Goal: Information Seeking & Learning: Compare options

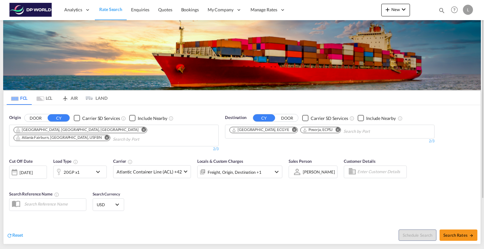
click at [273, 201] on div "Cut Off Date [DATE] [DATE] Load Type 20GP x1 Carrier Atlantic Container Line (A…" at bounding box center [241, 185] width 477 height 61
click at [109, 136] on md-icon "Remove" at bounding box center [107, 138] width 5 height 5
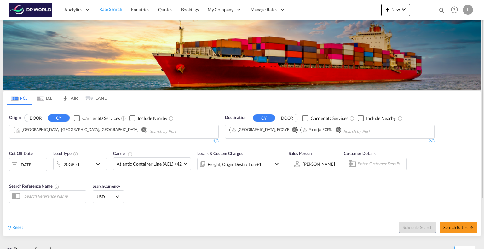
click at [142, 130] on md-icon "Remove" at bounding box center [144, 130] width 5 height 5
click at [292, 130] on md-icon "Remove" at bounding box center [294, 130] width 5 height 5
click at [269, 129] on md-icon "Remove" at bounding box center [267, 130] width 5 height 5
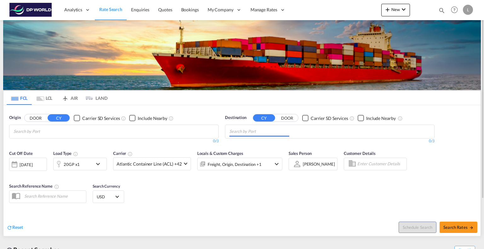
click at [156, 132] on body "Analytics Reports Dashboard Rate Search Enquiries Quotes Bookings" at bounding box center [242, 124] width 484 height 249
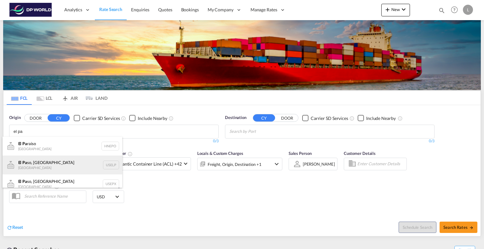
type input "el pa"
click at [73, 165] on div "[GEOGRAPHIC_DATA], [GEOGRAPHIC_DATA] [GEOGRAPHIC_DATA] USELP" at bounding box center [63, 165] width 120 height 19
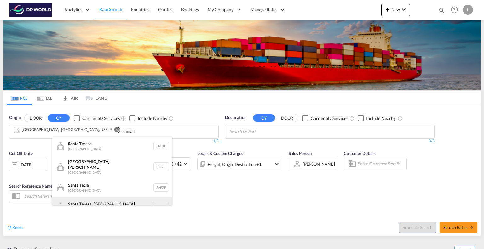
type input "santa t"
click at [113, 199] on div "Santa T eresa, [GEOGRAPHIC_DATA] [GEOGRAPHIC_DATA] USSXT" at bounding box center [112, 206] width 120 height 19
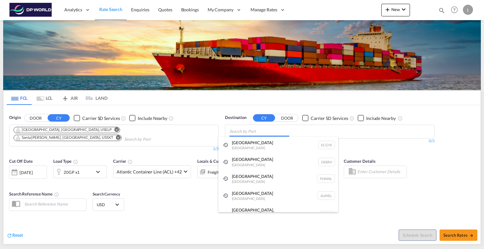
click at [266, 131] on body "Analytics Reports Dashboard Rate Search Enquiries Quotes Bookings" at bounding box center [242, 124] width 484 height 249
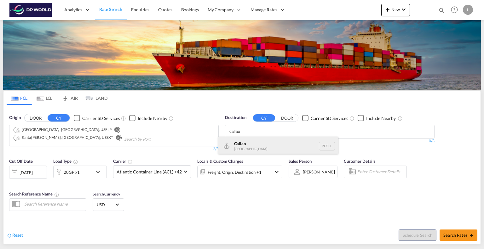
type input "callao"
click at [238, 144] on div "Callao [GEOGRAPHIC_DATA] PECLL" at bounding box center [278, 146] width 120 height 19
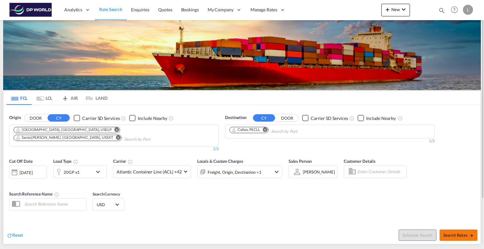
click at [457, 233] on span "Search Rates" at bounding box center [459, 235] width 30 height 5
type input "USELP,USSXT to PECLL / [DATE]"
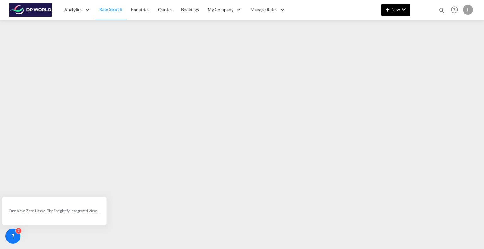
click at [395, 10] on span "New" at bounding box center [396, 9] width 24 height 5
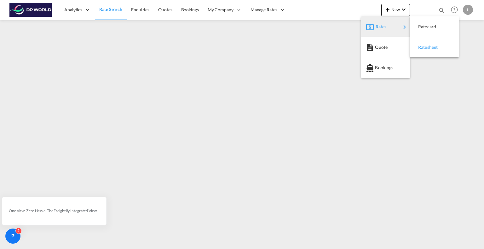
click at [425, 48] on span "Ratesheet" at bounding box center [421, 47] width 7 height 13
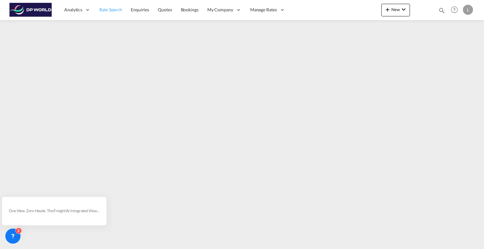
click at [115, 9] on span "Rate Search" at bounding box center [110, 9] width 23 height 5
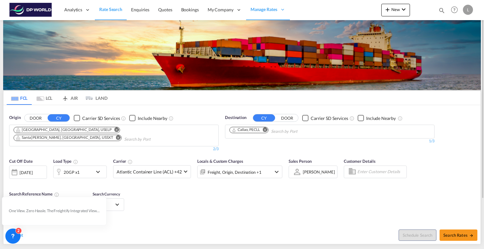
click at [119, 136] on md-icon "Remove" at bounding box center [118, 138] width 5 height 5
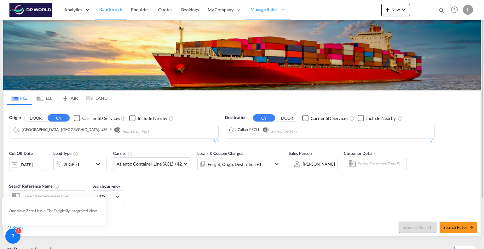
click at [114, 131] on md-icon "Remove" at bounding box center [116, 130] width 5 height 5
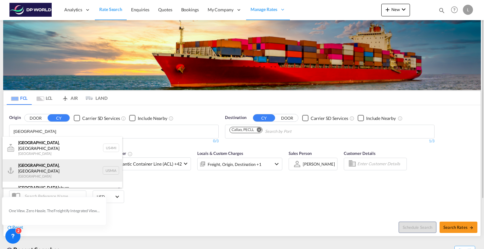
type input "[GEOGRAPHIC_DATA]"
click at [46, 161] on div "[GEOGRAPHIC_DATA] , [GEOGRAPHIC_DATA] [GEOGRAPHIC_DATA] USMIA" at bounding box center [63, 171] width 120 height 23
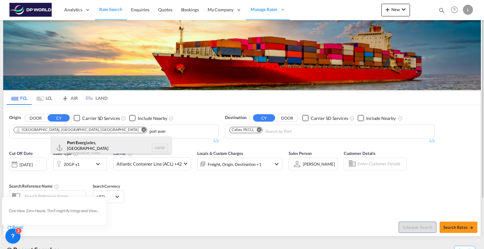
type input "port ever"
click at [84, 142] on div "[GEOGRAPHIC_DATA], [GEOGRAPHIC_DATA] [GEOGRAPHIC_DATA] USPEF" at bounding box center [111, 148] width 120 height 23
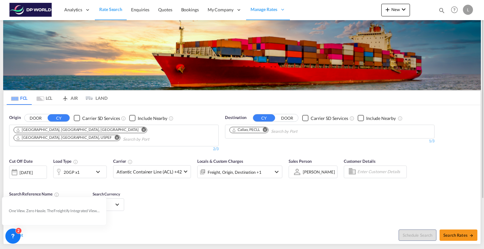
click at [267, 130] on md-icon "Remove" at bounding box center [265, 130] width 5 height 5
click at [267, 130] on body "Analytics Reports Dashboard Rate Search Enquiries Quotes Bookings" at bounding box center [242, 124] width 484 height 249
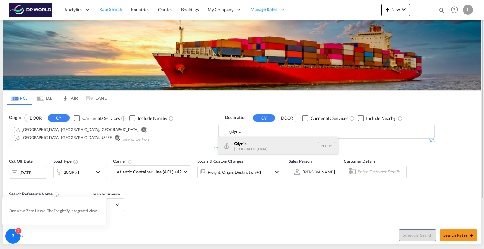
type input "gdynia"
click at [262, 146] on div "Gdynia [GEOGRAPHIC_DATA] [GEOGRAPHIC_DATA]" at bounding box center [278, 146] width 120 height 19
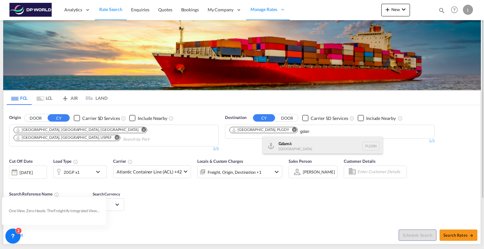
type input "gdan"
click at [293, 144] on div "Gdan sk [GEOGRAPHIC_DATA] PLGDN" at bounding box center [323, 146] width 120 height 19
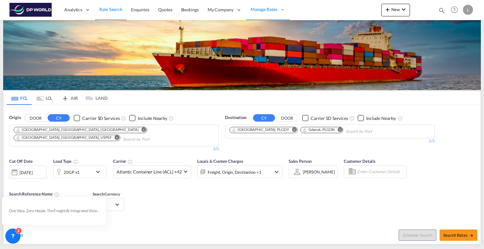
click at [98, 168] on md-icon "icon-chevron-down" at bounding box center [99, 172] width 11 height 8
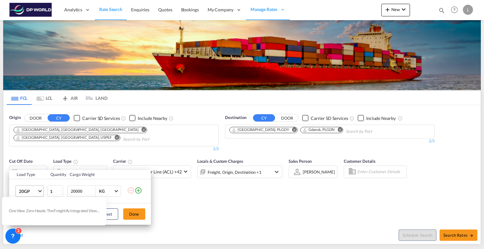
click at [39, 188] on md-select-value "20GP" at bounding box center [30, 191] width 25 height 11
click at [15, 237] on icon at bounding box center [13, 236] width 6 height 6
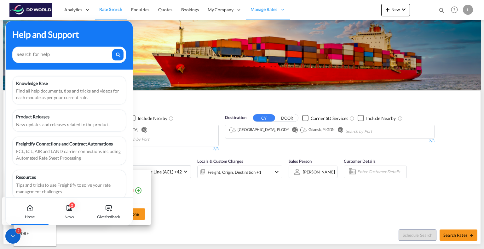
click at [206, 206] on md-backdrop at bounding box center [242, 124] width 484 height 249
click at [206, 206] on div "Load Type Quantity Cargo Weight 20GP 1 20000 KG KG Load type addition is restri…" at bounding box center [242, 124] width 484 height 249
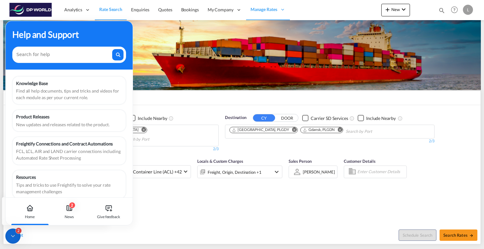
click at [88, 45] on div "Help and Support" at bounding box center [69, 45] width 127 height 49
click at [106, 35] on div "Help and Support" at bounding box center [69, 34] width 114 height 13
click at [13, 234] on icon at bounding box center [13, 236] width 6 height 6
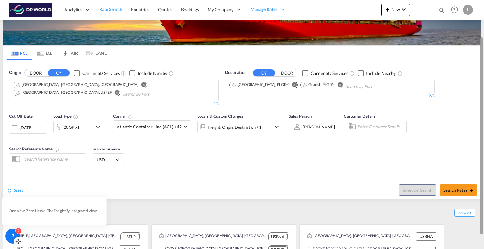
scroll to position [62, 0]
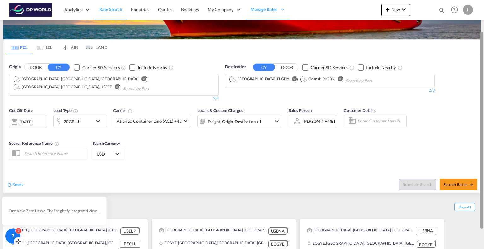
drag, startPoint x: 483, startPoint y: 138, endPoint x: 484, endPoint y: 174, distance: 36.3
click at [484, 174] on div at bounding box center [483, 119] width 1 height 247
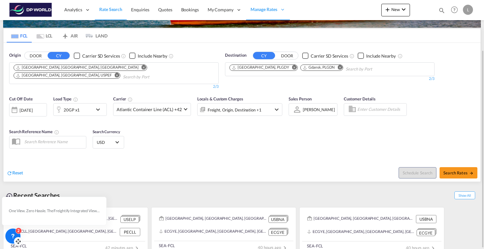
click at [103, 106] on md-icon "icon-chevron-down" at bounding box center [99, 110] width 11 height 8
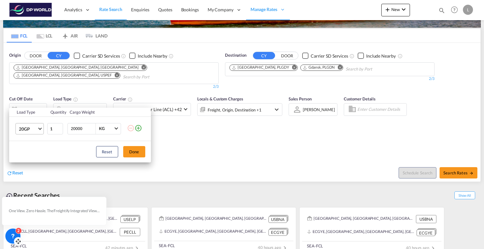
click at [42, 128] on md-select-value "20GP" at bounding box center [30, 129] width 25 height 11
click at [35, 156] on md-option "40HC" at bounding box center [35, 159] width 43 height 15
click at [129, 155] on button "Done" at bounding box center [134, 151] width 22 height 11
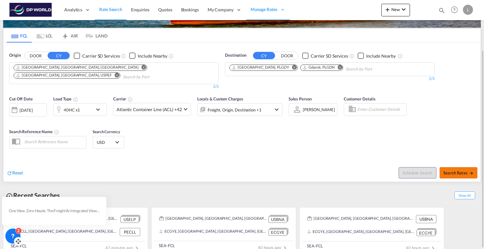
click at [452, 167] on button "Search Rates" at bounding box center [459, 172] width 38 height 11
type input "USMIA,USPEF to PLGDY,PLGDN / [DATE]"
